Goal: Task Accomplishment & Management: Manage account settings

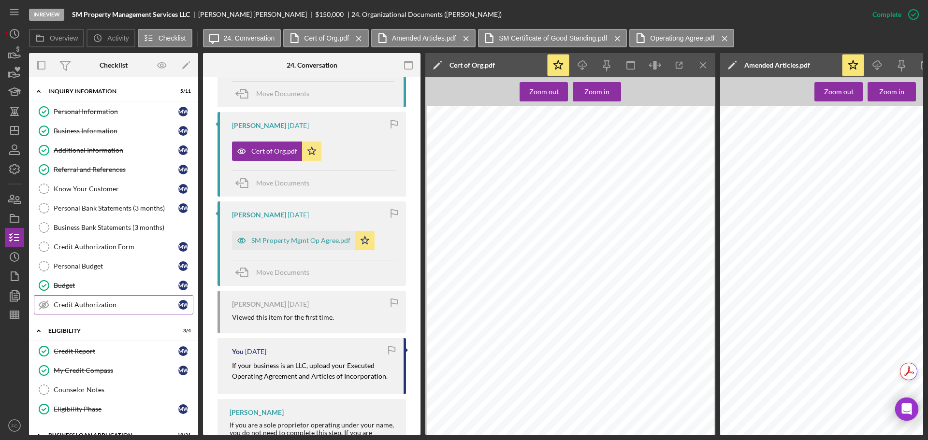
scroll to position [48, 0]
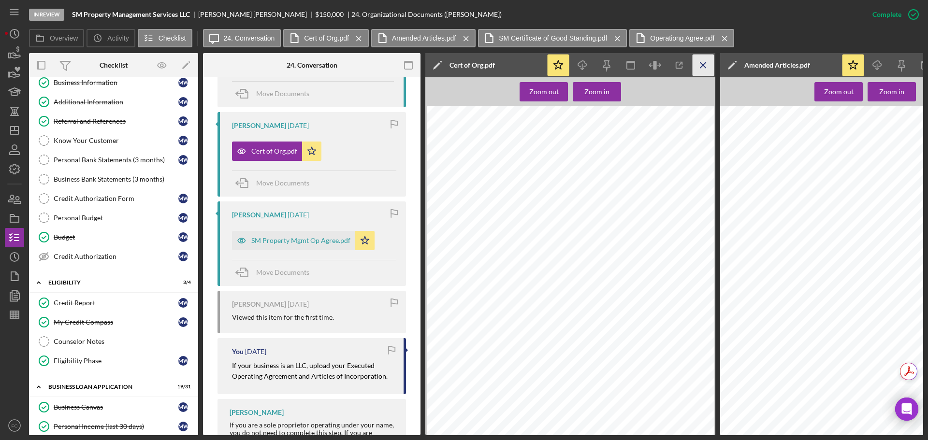
click at [706, 68] on line "button" at bounding box center [702, 64] width 5 height 5
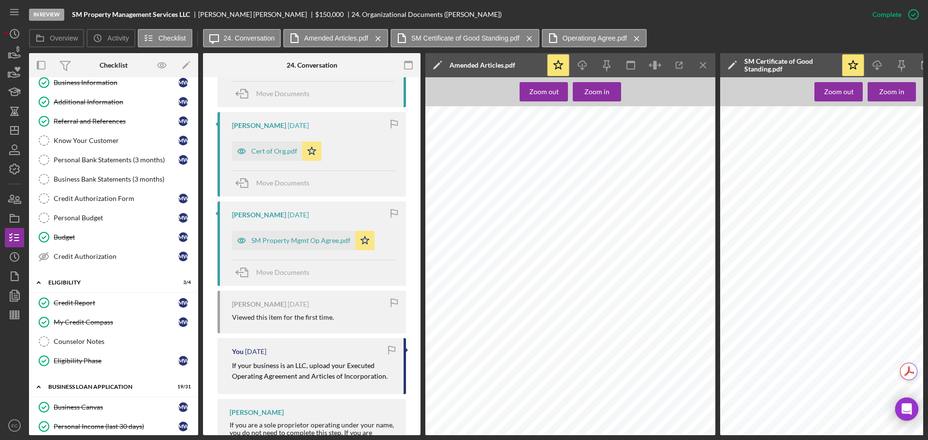
click at [706, 68] on line "button" at bounding box center [702, 64] width 5 height 5
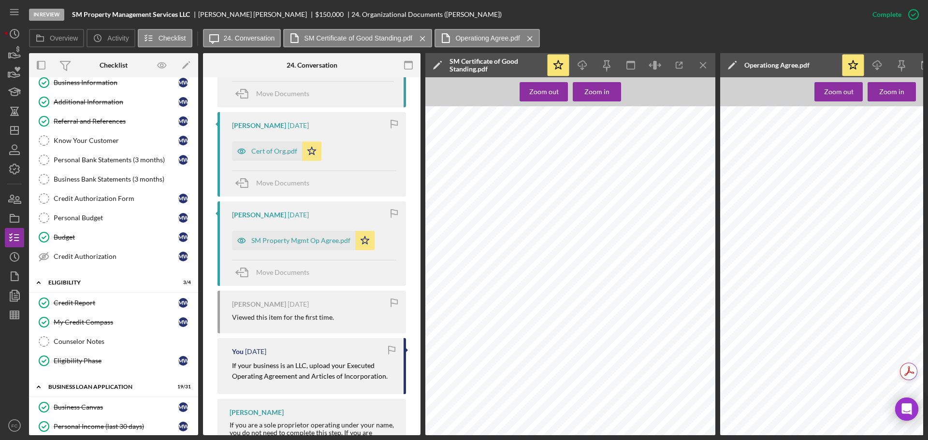
click at [706, 68] on line "button" at bounding box center [702, 64] width 5 height 5
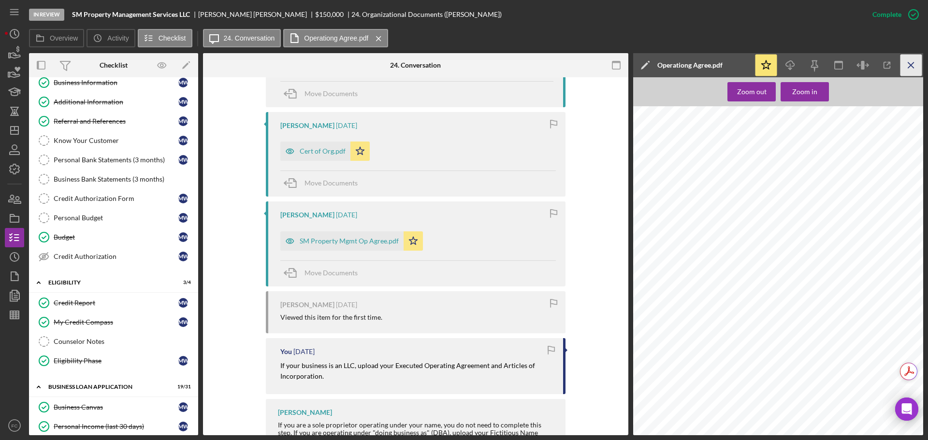
click at [908, 61] on icon "Icon/Menu Close" at bounding box center [911, 66] width 22 height 22
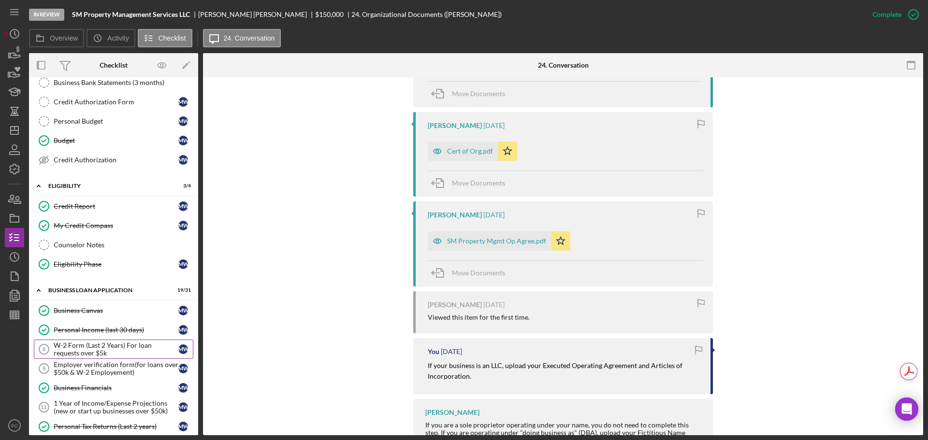
scroll to position [242, 0]
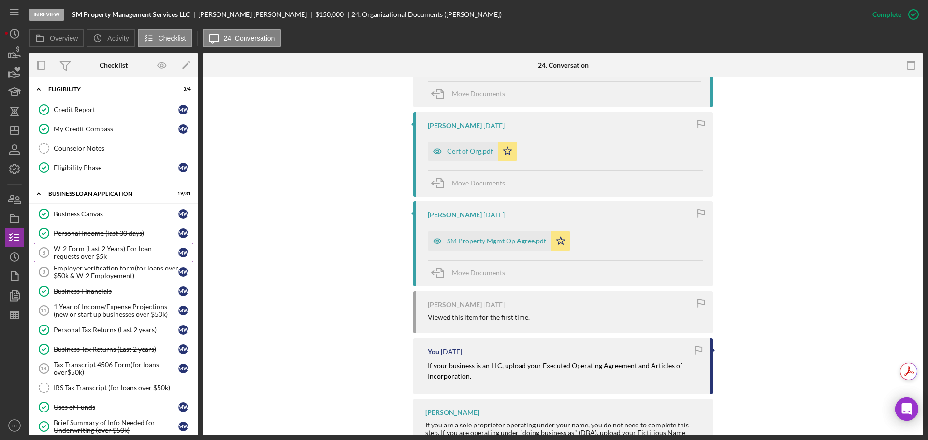
click at [88, 253] on div "W-2 Form (Last 2 Years) For loan requests over $5k" at bounding box center [116, 252] width 125 height 15
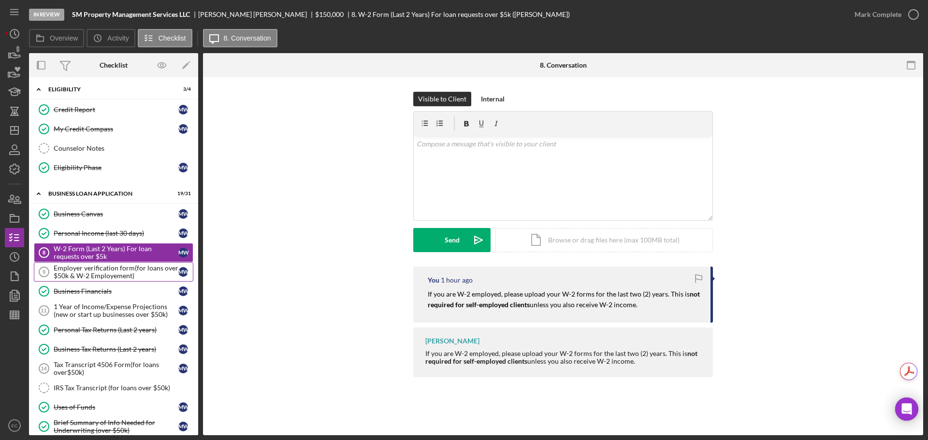
click at [86, 276] on div "Employer verification form(for loans over $50k & W-2 Employement)" at bounding box center [116, 271] width 125 height 15
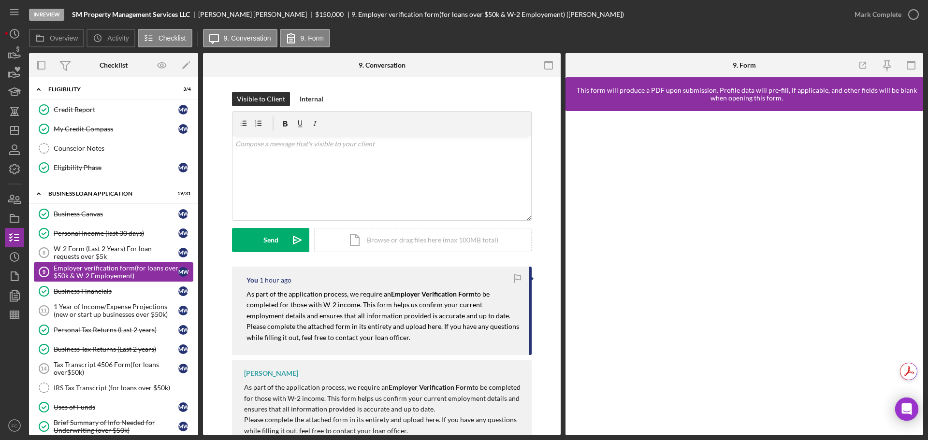
scroll to position [290, 0]
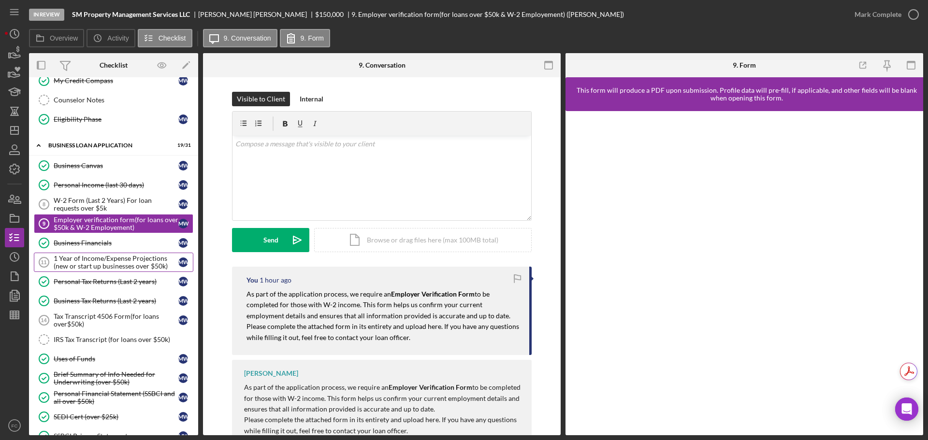
click at [89, 263] on div "1 Year of Income/Expense Projections (new or start up businesses over $50k)" at bounding box center [116, 262] width 125 height 15
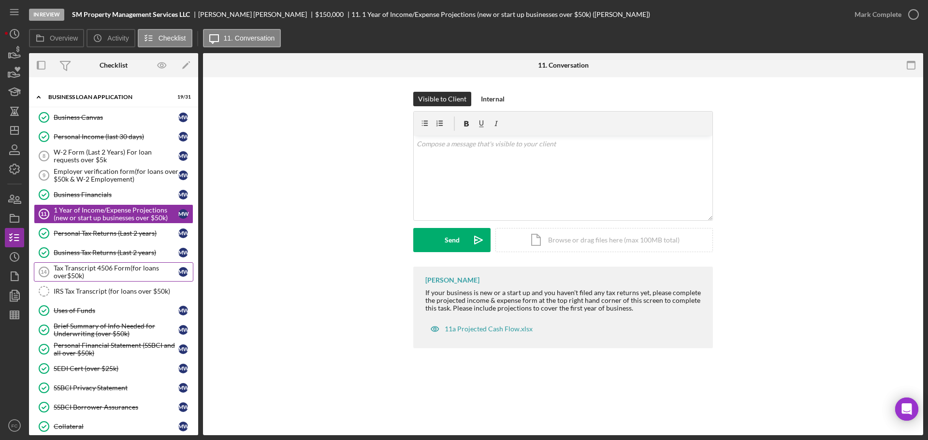
scroll to position [387, 0]
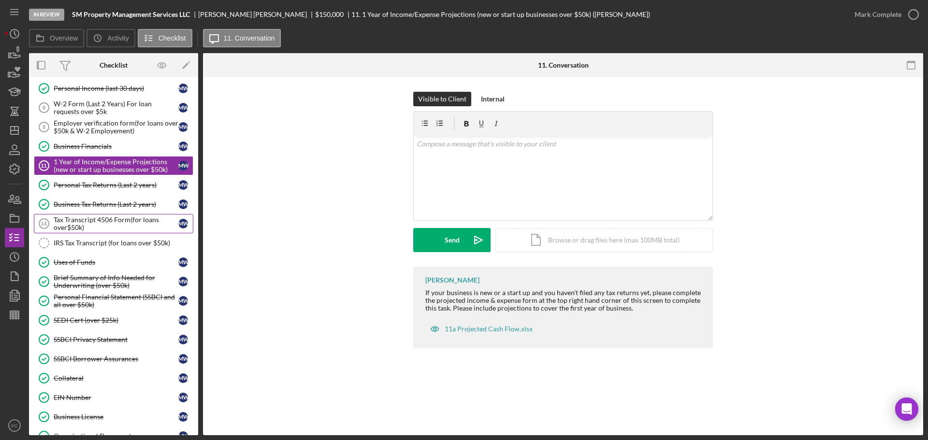
click at [78, 224] on div "Tax Transcript 4506 Form(for loans over$50k)" at bounding box center [116, 223] width 125 height 15
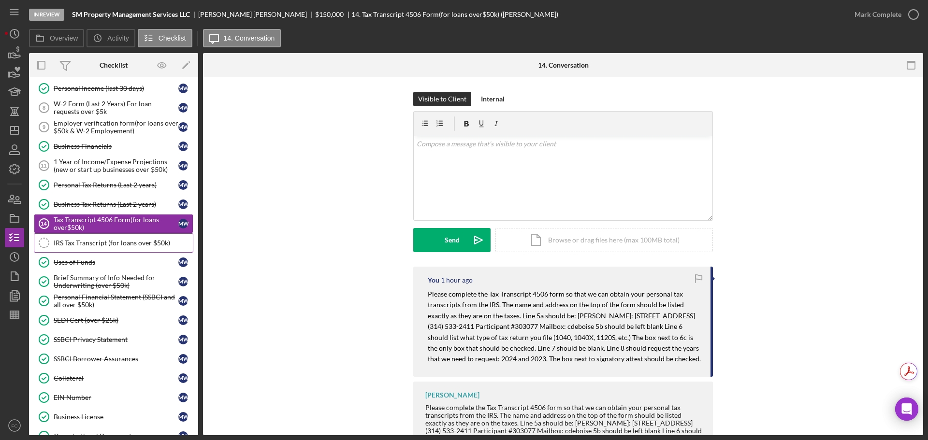
click at [67, 246] on div "IRS Tax Transcript (for loans over $50k)" at bounding box center [123, 243] width 139 height 8
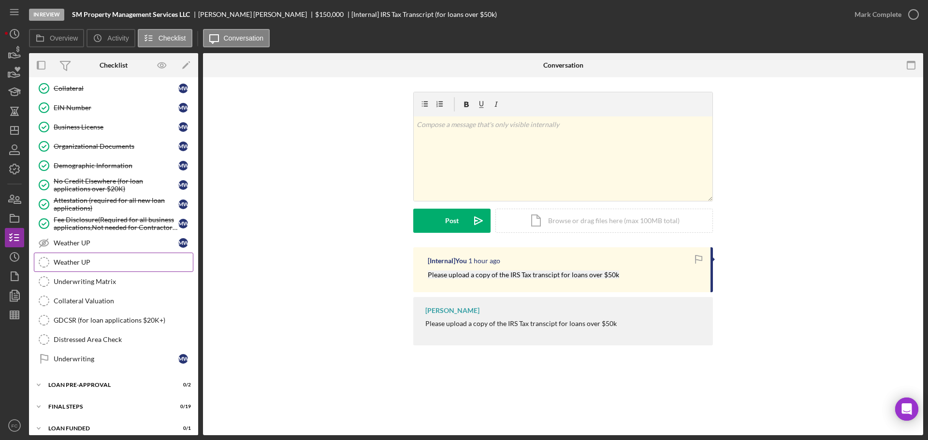
scroll to position [685, 0]
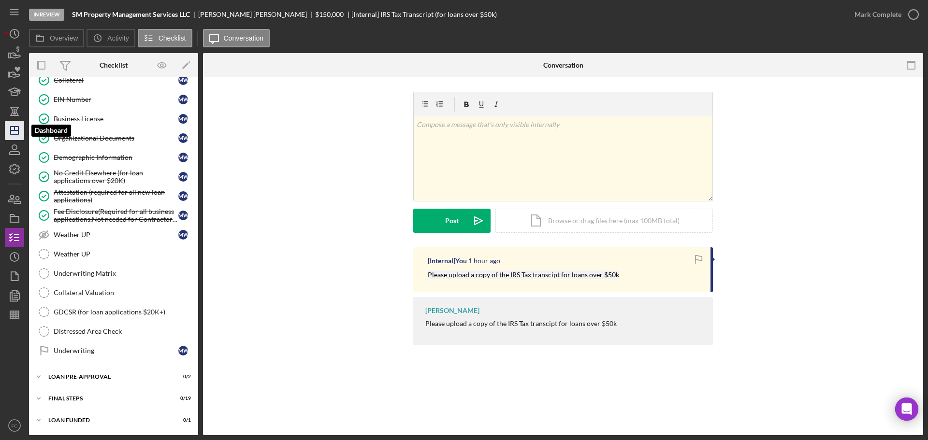
click at [13, 132] on icon "Icon/Dashboard" at bounding box center [14, 130] width 24 height 24
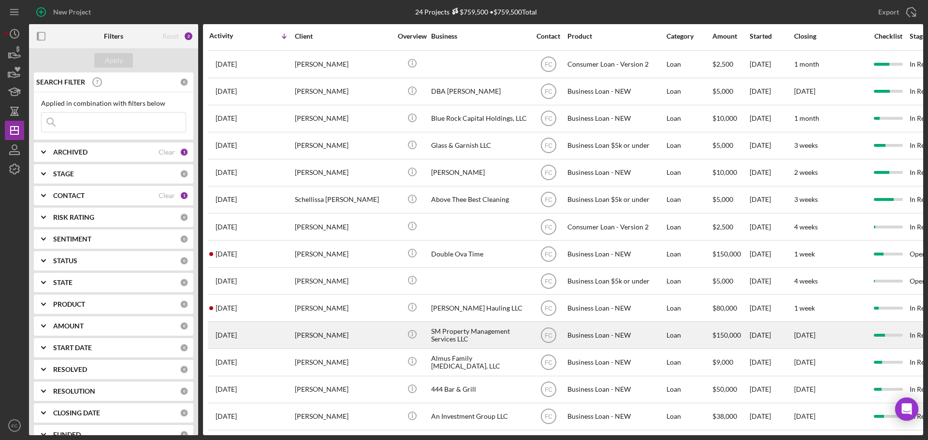
scroll to position [228, 0]
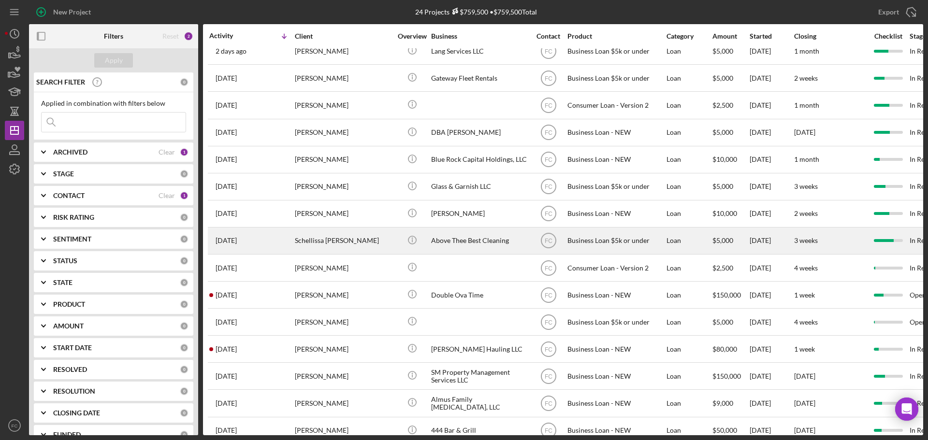
click at [270, 237] on div "[DATE] Schellissa [PERSON_NAME]" at bounding box center [251, 241] width 85 height 26
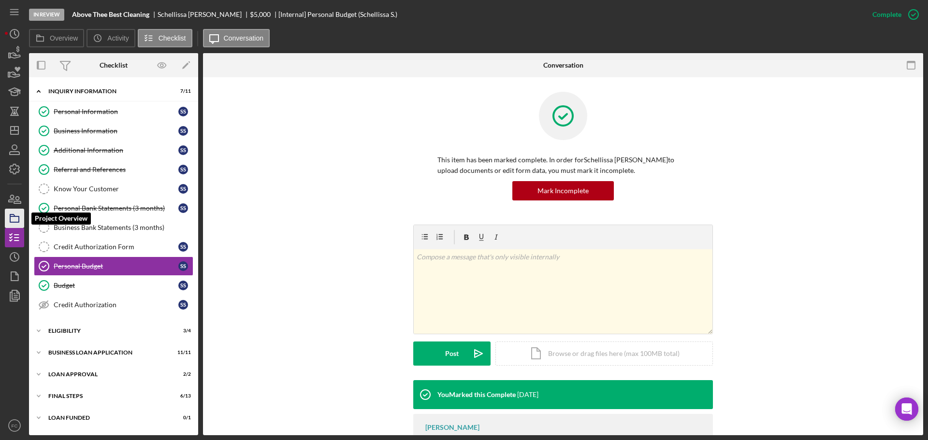
click at [14, 217] on polygon "button" at bounding box center [12, 216] width 5 height 2
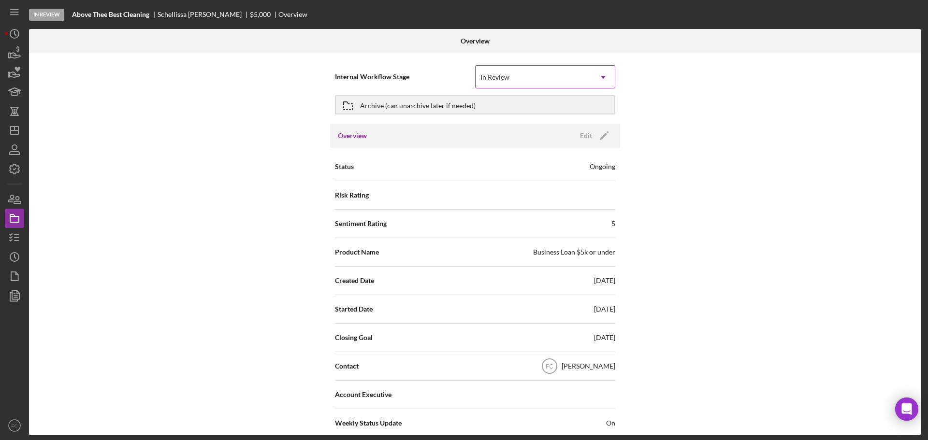
click at [489, 76] on div "In Review" at bounding box center [494, 77] width 29 height 8
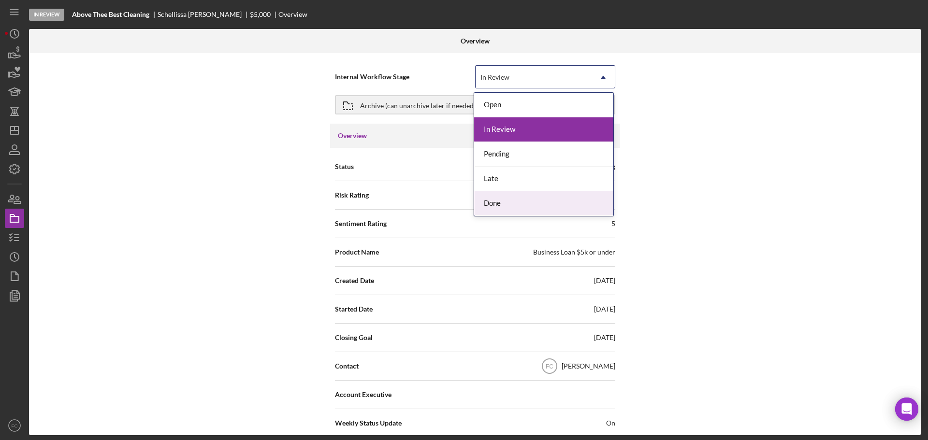
click at [493, 200] on div "Done" at bounding box center [543, 203] width 139 height 25
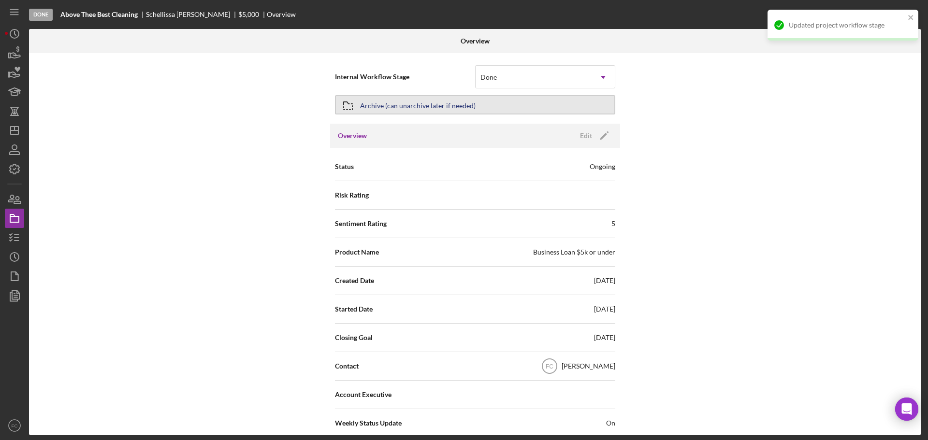
click at [397, 106] on div "Archive (can unarchive later if needed)" at bounding box center [418, 104] width 116 height 17
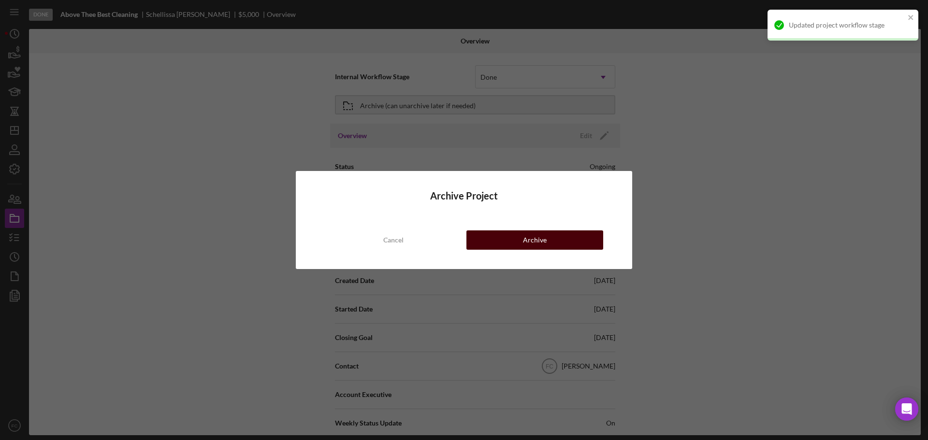
click at [489, 235] on button "Archive" at bounding box center [534, 240] width 137 height 19
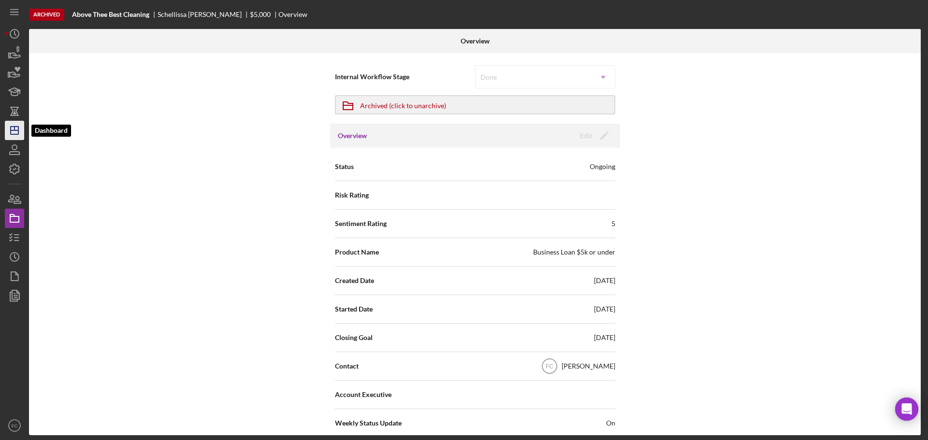
click at [14, 133] on icon "Icon/Dashboard" at bounding box center [14, 130] width 24 height 24
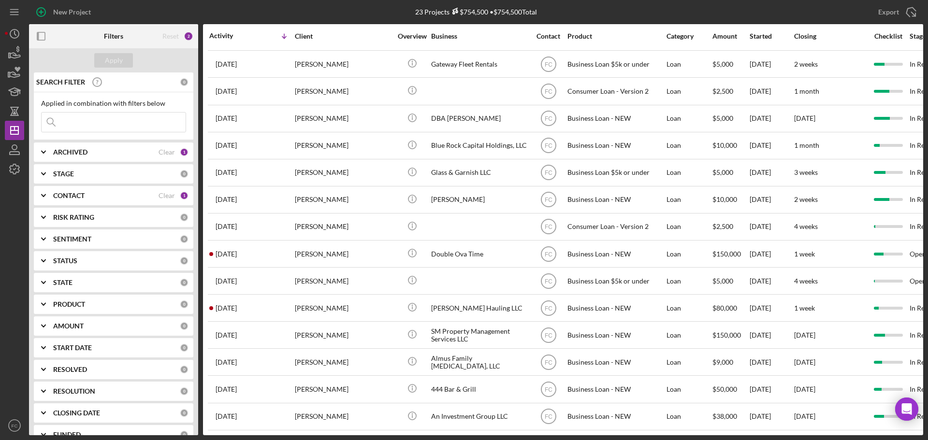
scroll to position [249, 0]
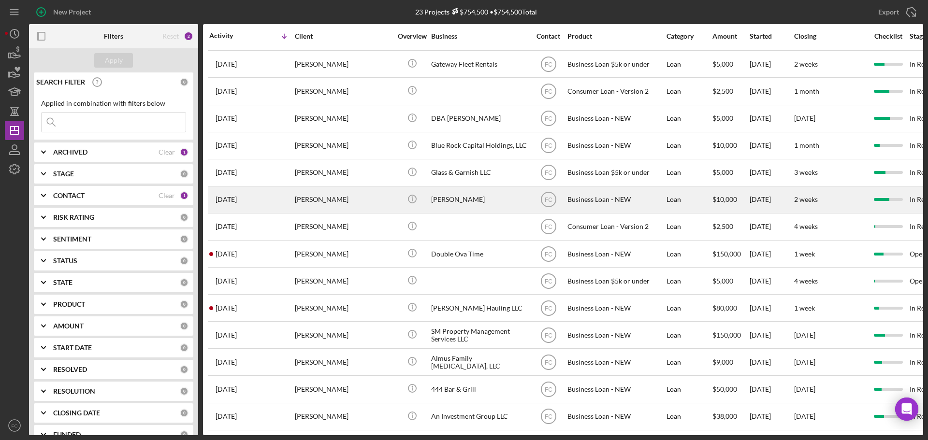
click at [351, 188] on div "[PERSON_NAME]" at bounding box center [343, 200] width 97 height 26
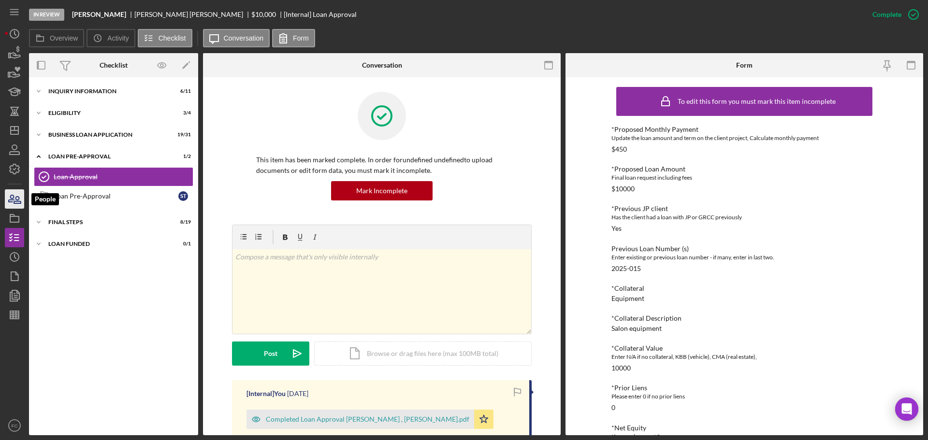
click at [10, 199] on icon "button" at bounding box center [14, 199] width 24 height 24
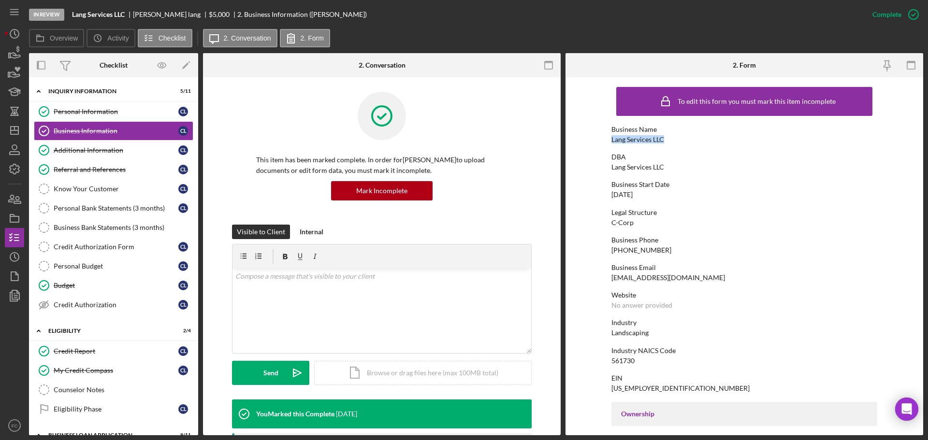
scroll to position [599, 0]
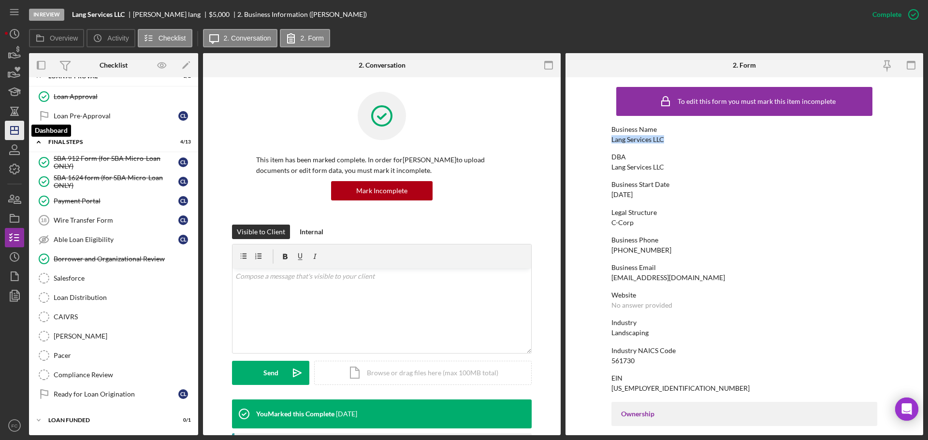
click at [15, 131] on icon "Icon/Dashboard" at bounding box center [14, 130] width 24 height 24
